Goal: Unclear

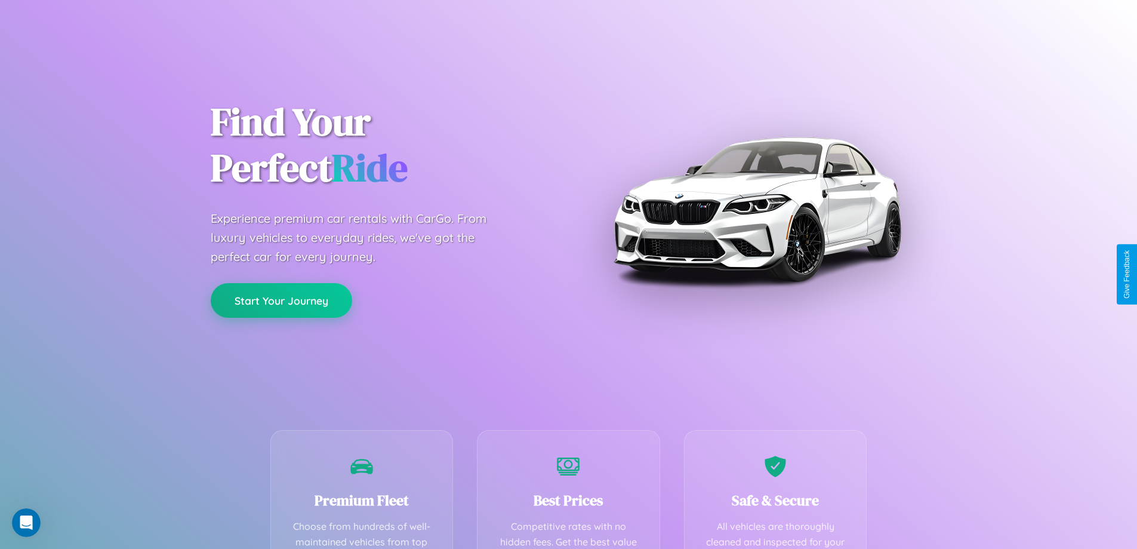
click at [281, 300] on button "Start Your Journey" at bounding box center [282, 300] width 142 height 35
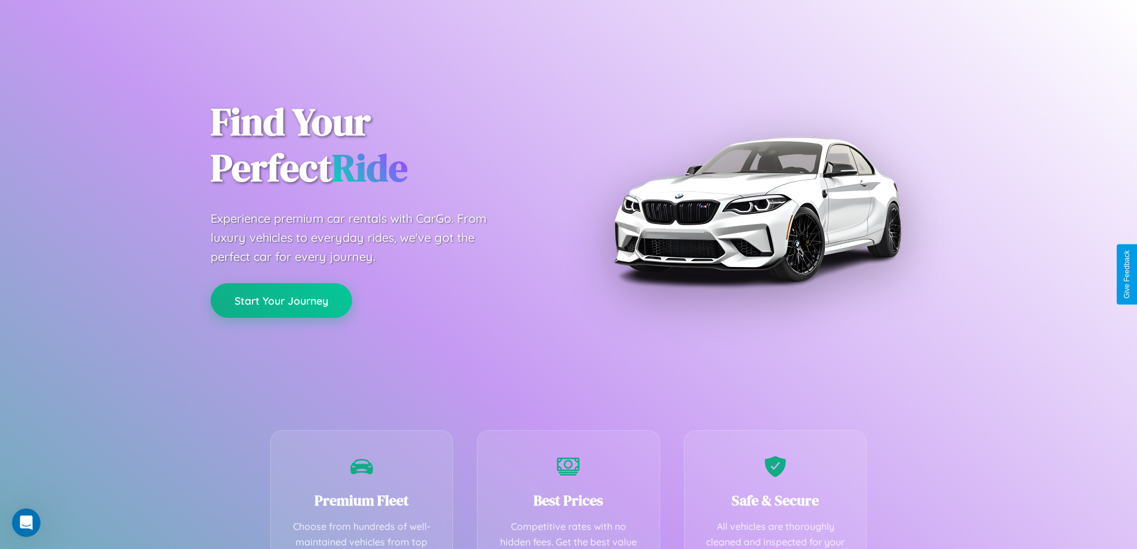
click at [281, 300] on button "Start Your Journey" at bounding box center [282, 300] width 142 height 35
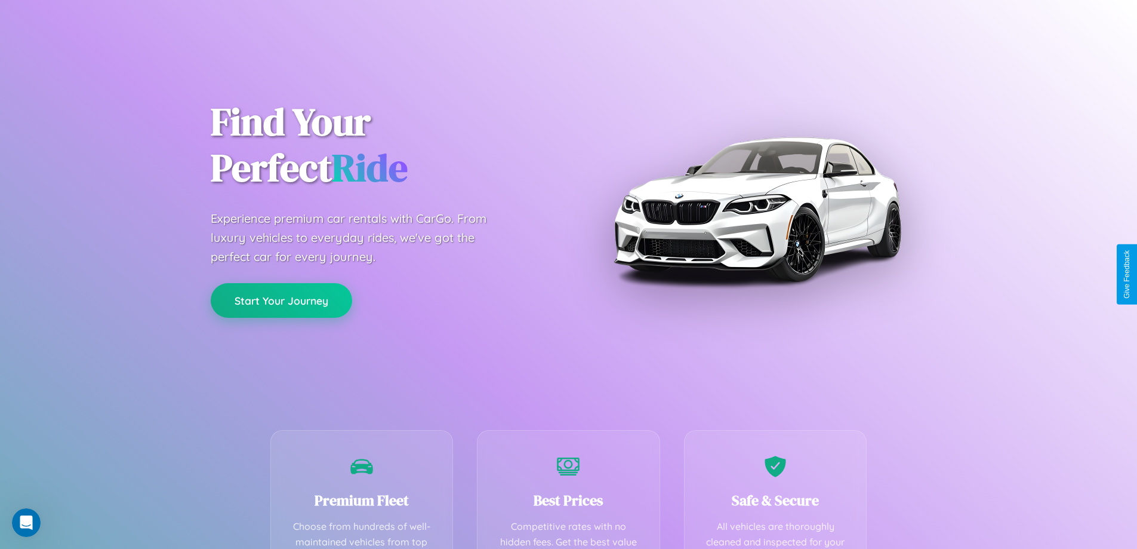
click at [281, 300] on button "Start Your Journey" at bounding box center [282, 300] width 142 height 35
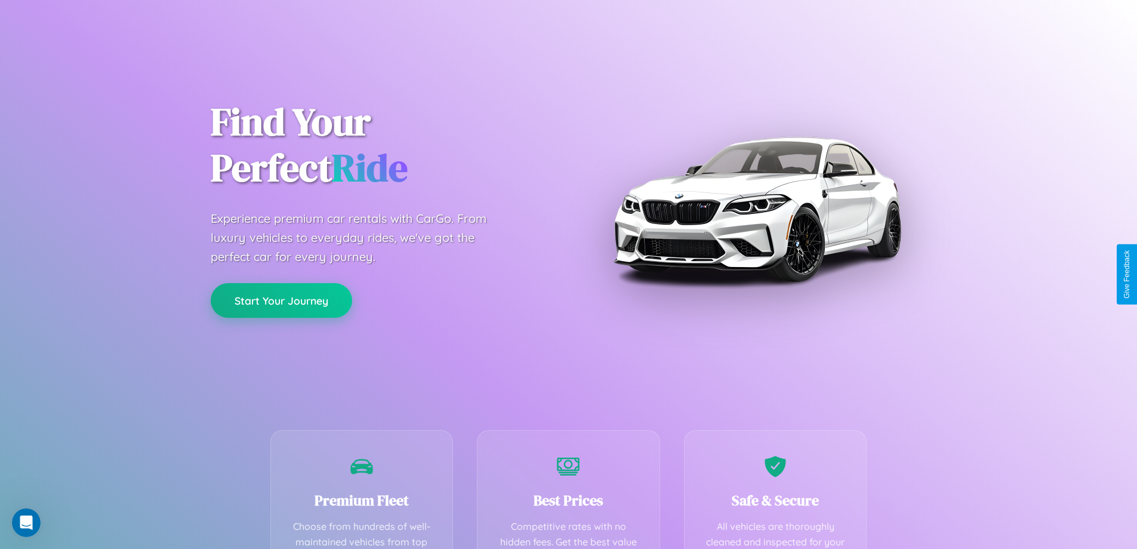
click at [281, 300] on button "Start Your Journey" at bounding box center [282, 300] width 142 height 35
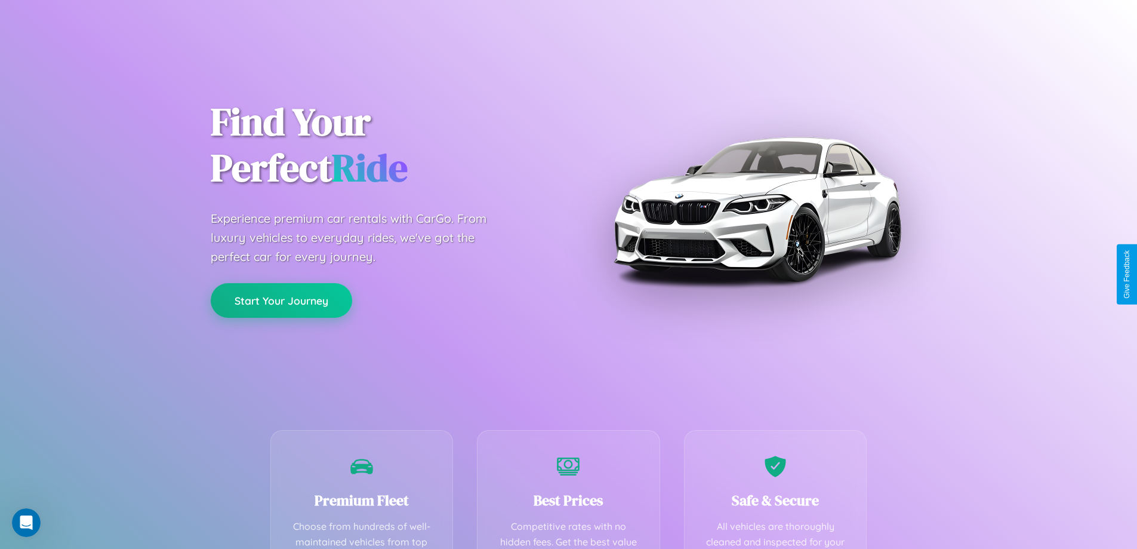
click at [281, 300] on button "Start Your Journey" at bounding box center [282, 300] width 142 height 35
